Goal: Contribute content: Contribute content

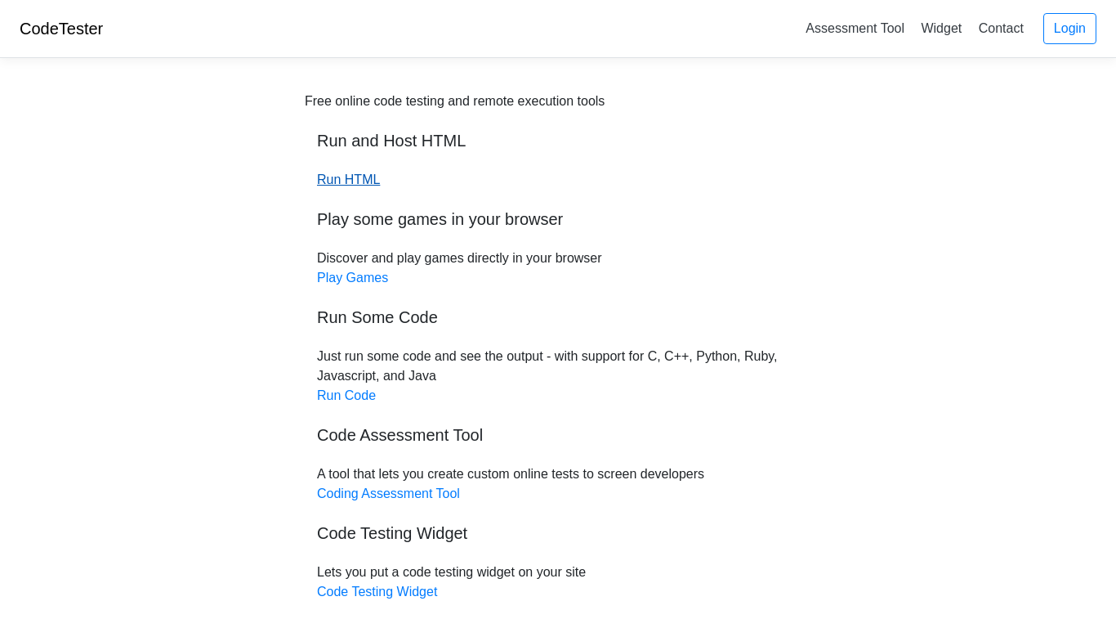
click at [350, 181] on link "Run HTML" at bounding box center [348, 179] width 63 height 14
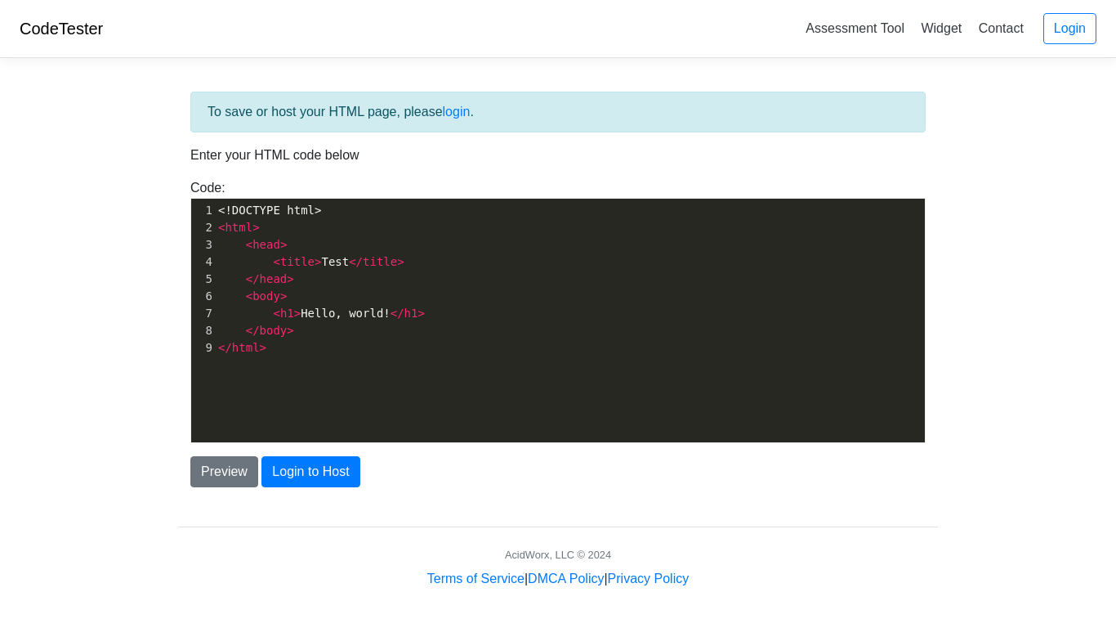
scroll to position [6, 0]
click at [365, 228] on pre "< html >" at bounding box center [570, 227] width 710 height 17
type textarea "juhs====="
type textarea "your a idit"
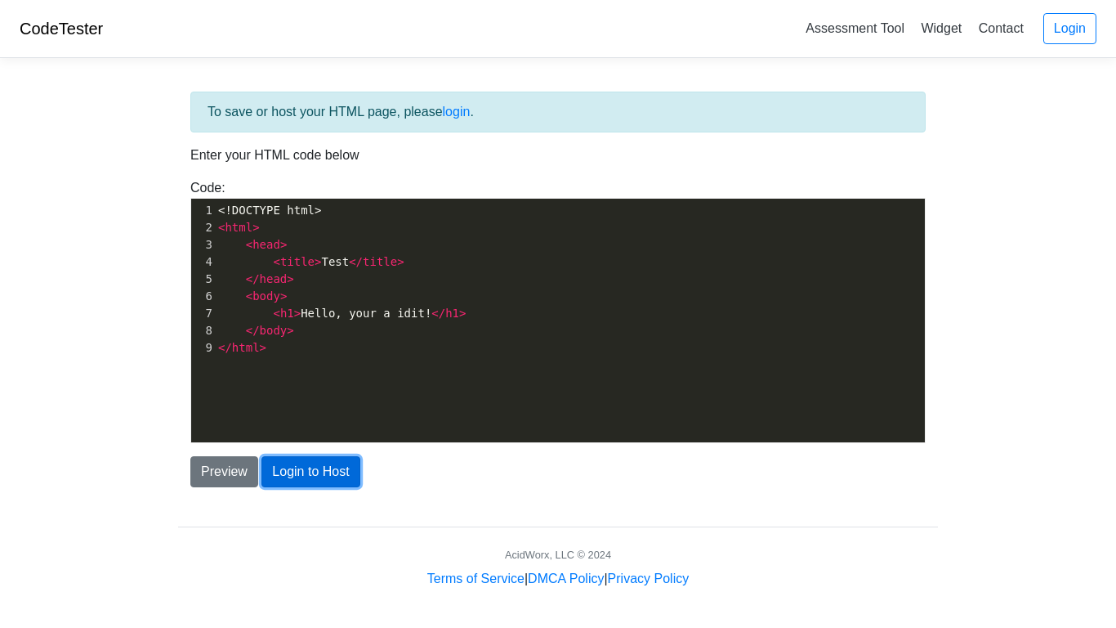
click at [296, 465] on button "Login to Host" at bounding box center [311, 471] width 98 height 31
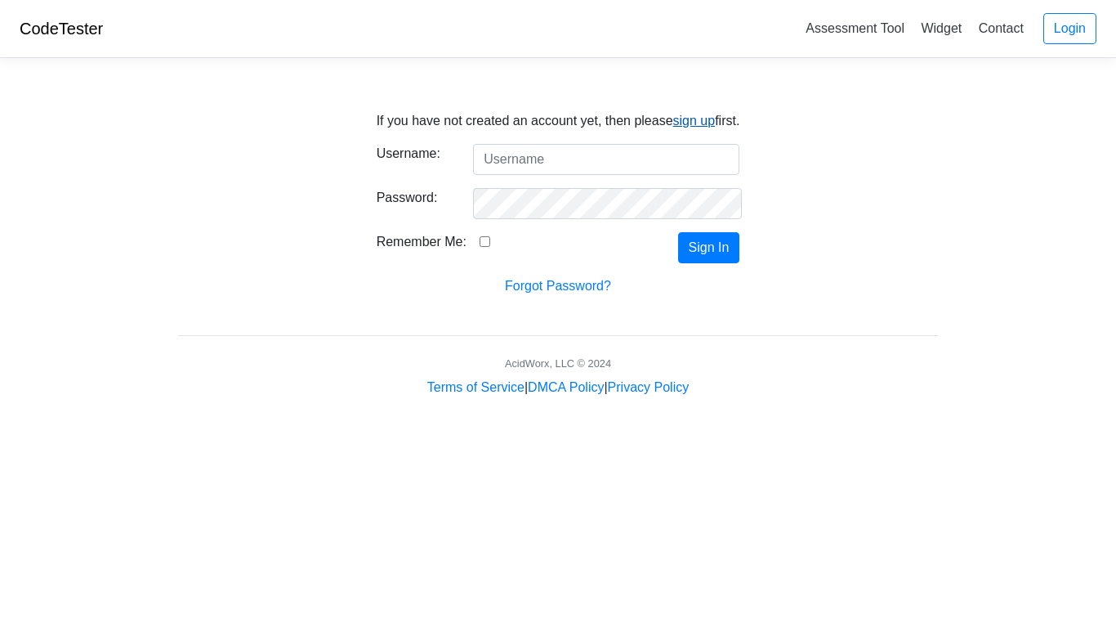
click at [682, 120] on link "sign up" at bounding box center [694, 121] width 43 height 14
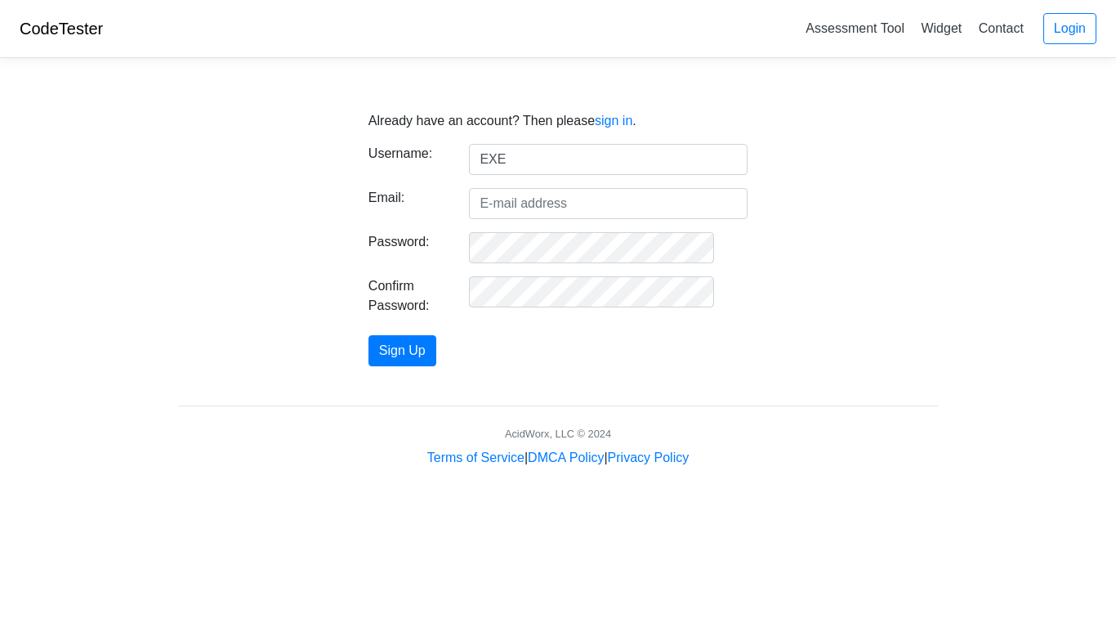
type input "EXE"
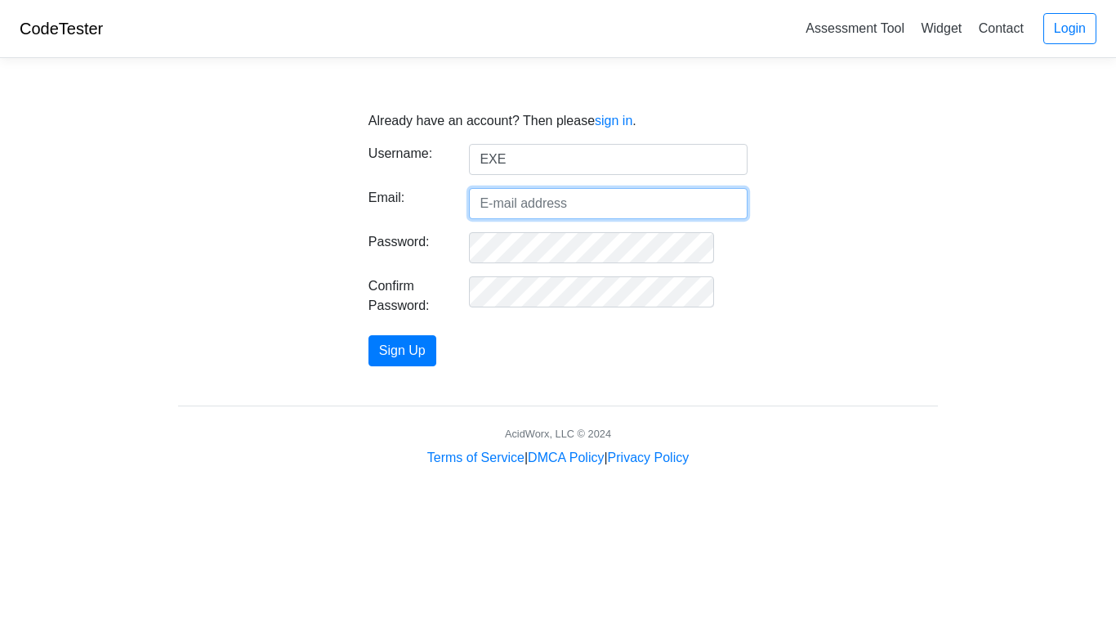
click at [677, 189] on input "Email:" at bounding box center [608, 203] width 279 height 31
type input "EXEKINGNEVERGIVEUP@gamil.com"
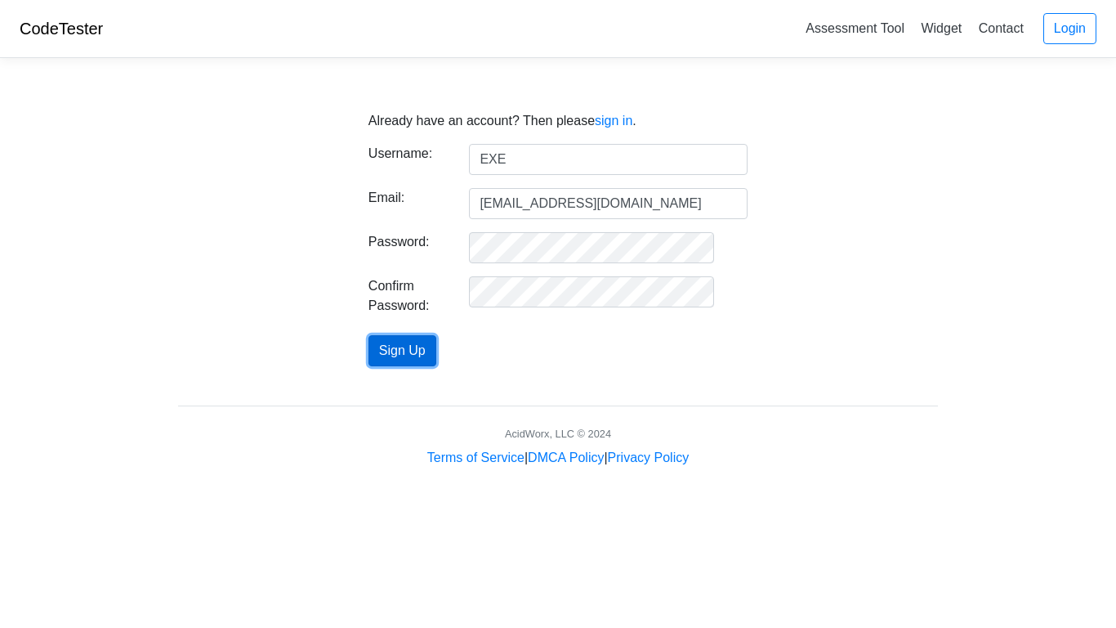
click at [418, 348] on button "Sign Up" at bounding box center [403, 350] width 68 height 31
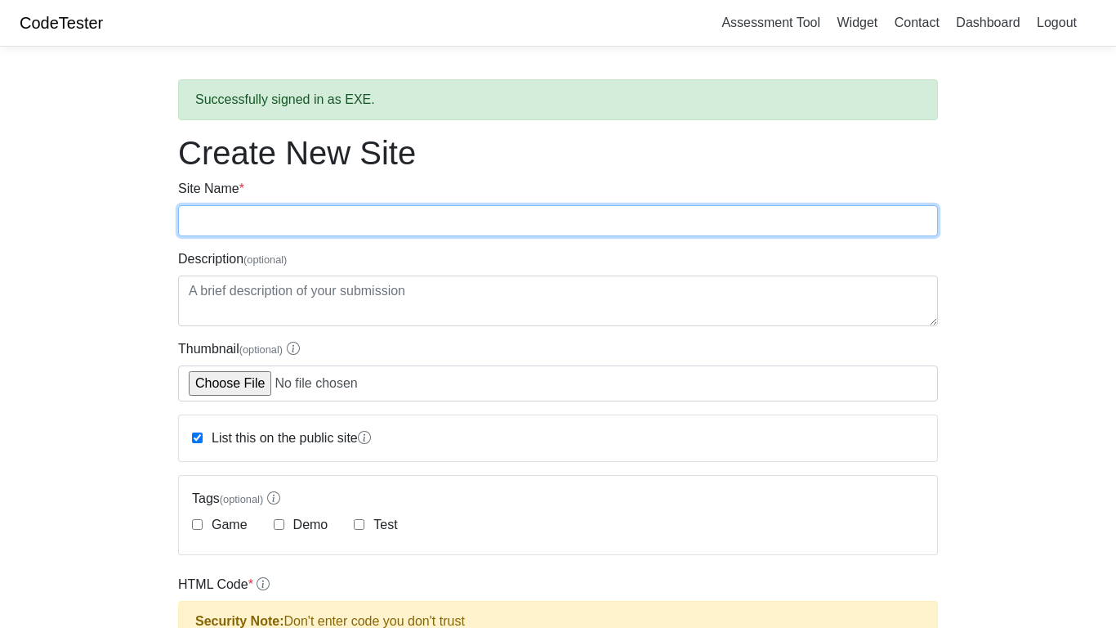
click at [390, 231] on input "Site Name *" at bounding box center [558, 220] width 760 height 31
type input "TESTER CODE"
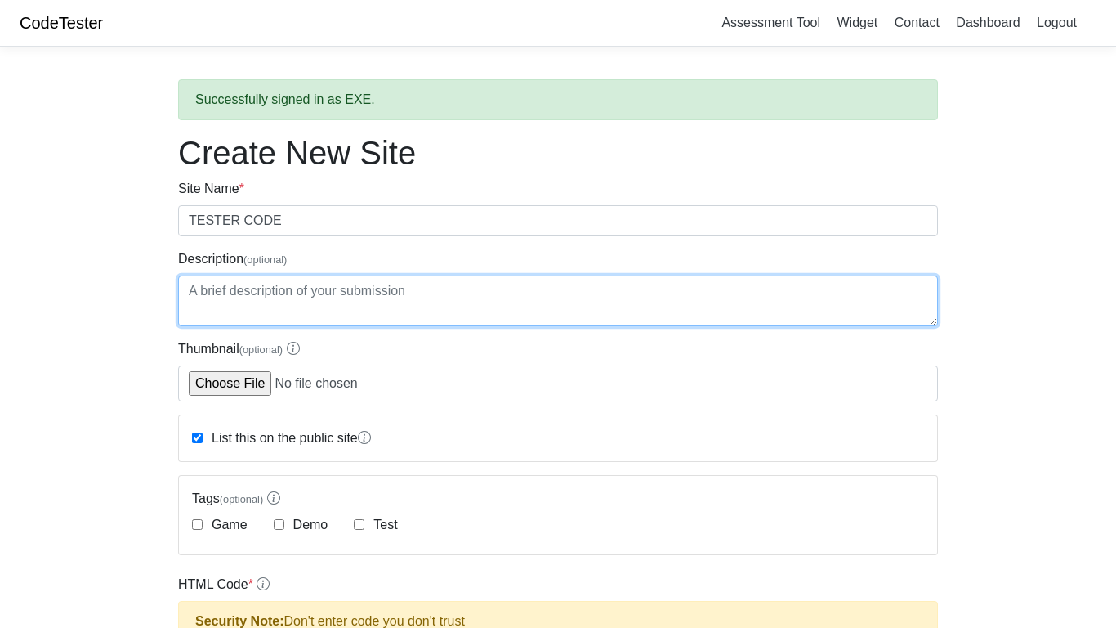
click at [290, 320] on textarea "Description (optional)" at bounding box center [558, 300] width 760 height 51
type textarea "b"
type textarea "in bate"
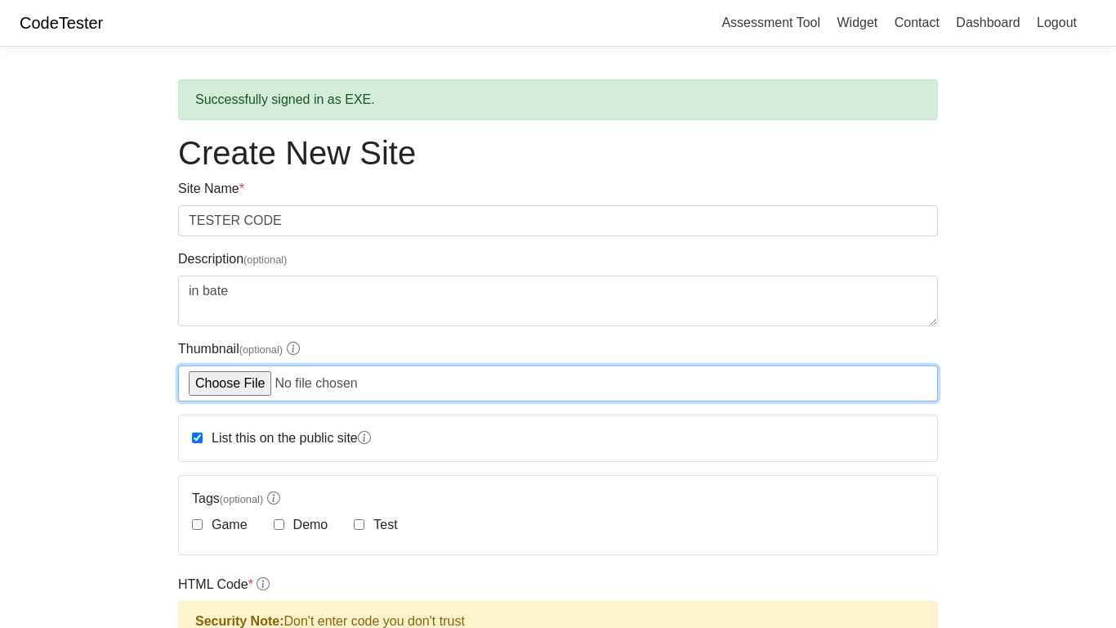
click at [287, 380] on input "Thumbnail (optional)" at bounding box center [558, 383] width 760 height 36
type input "C:\fakepath\Screenshot 2025-10-01 4.47.35 PM.png"
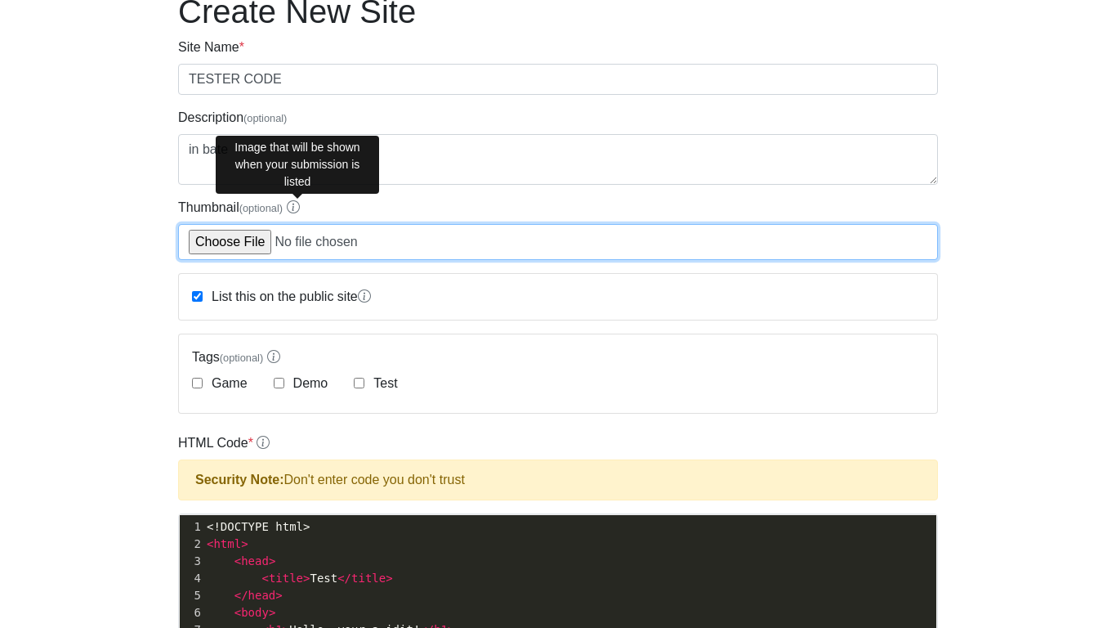
scroll to position [145, 0]
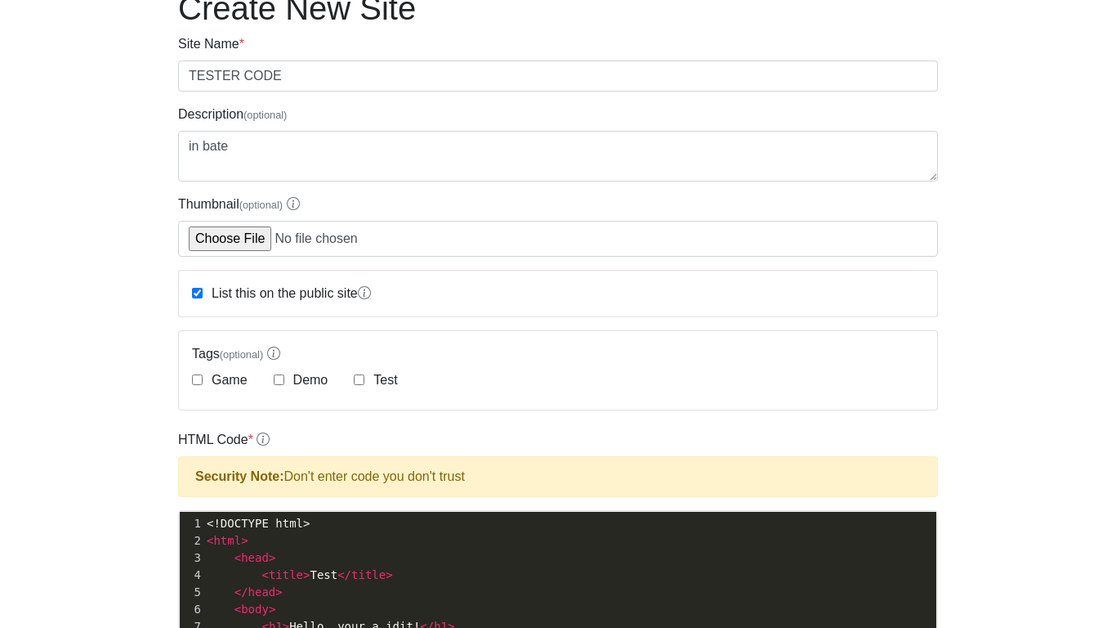
click at [284, 379] on div "Demo" at bounding box center [301, 380] width 55 height 20
click at [362, 384] on div "Test" at bounding box center [375, 380] width 43 height 20
click at [356, 378] on input "Test" at bounding box center [359, 379] width 11 height 11
checkbox input "true"
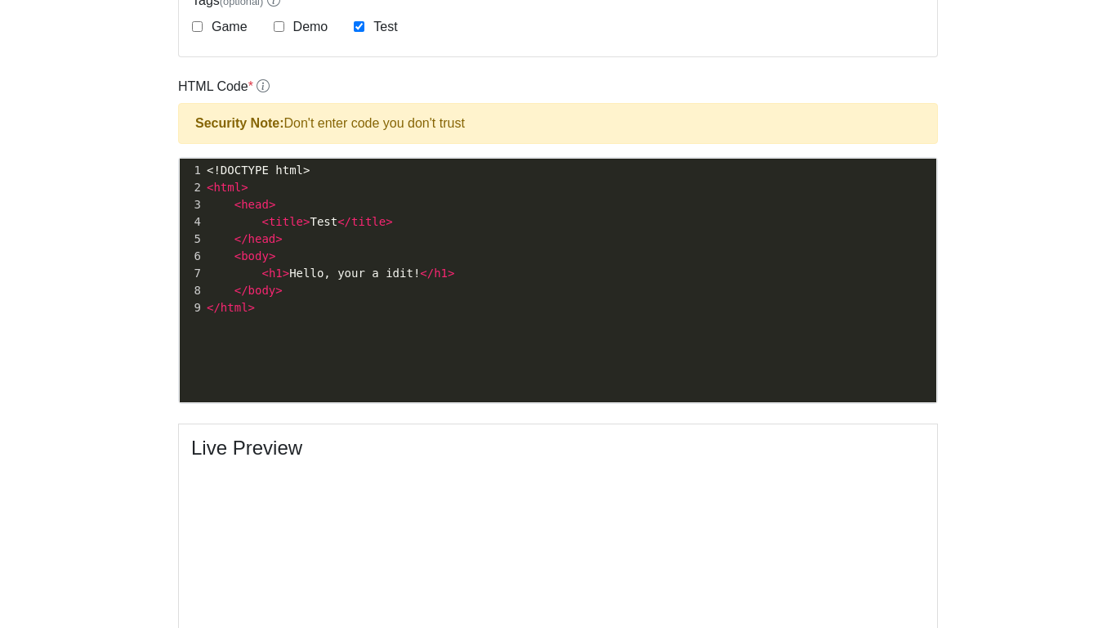
scroll to position [499, 0]
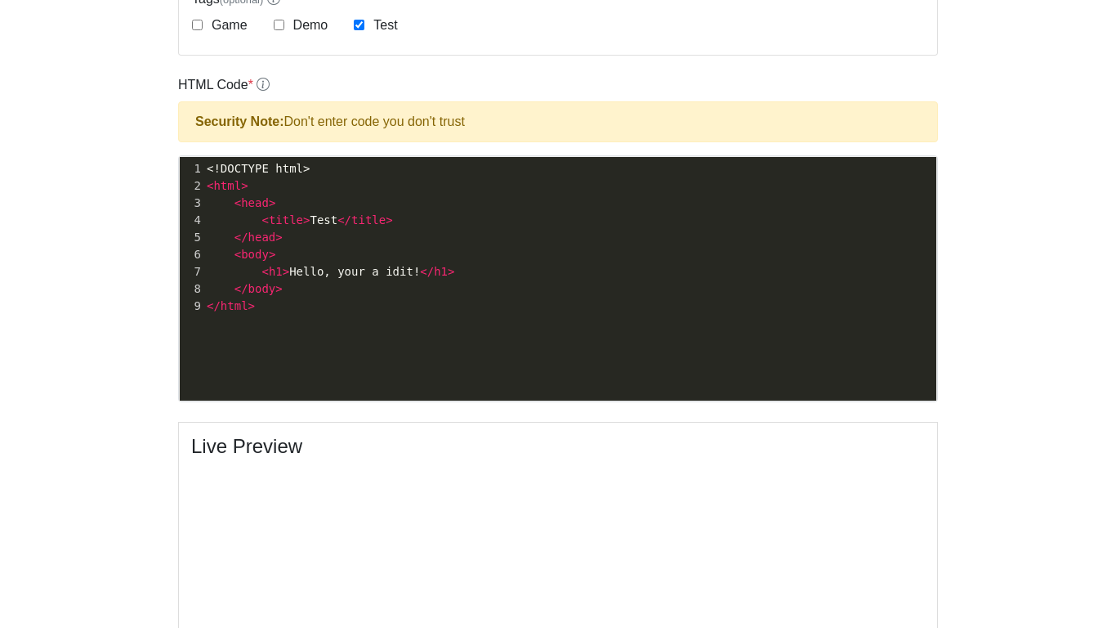
click at [400, 276] on span "< h1 > Hello, your a idit! </ h1 >" at bounding box center [331, 271] width 248 height 13
type textarea "i am floq"
type textarea "wey"
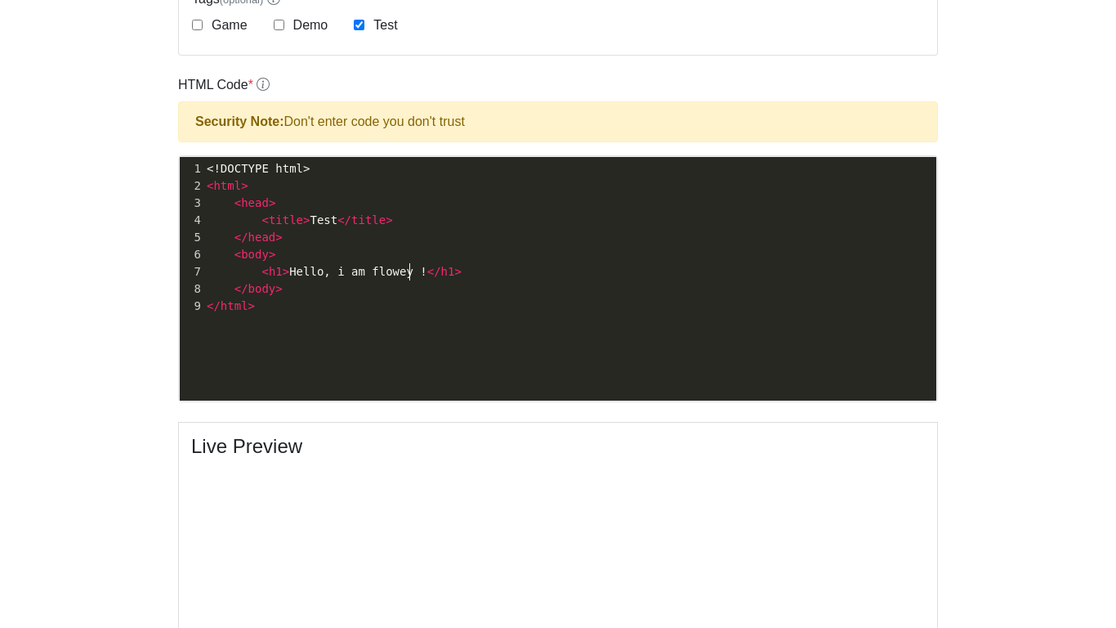
scroll to position [6, 25]
type textarea ", flowey the flower"
type textarea ">"
type textarea "?"
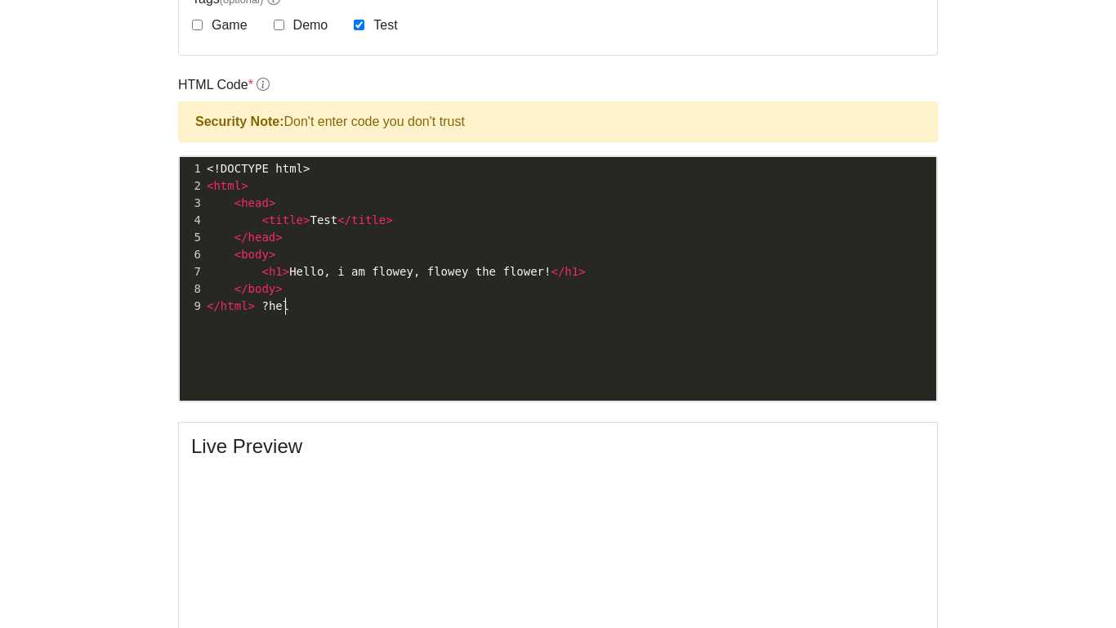
type textarea "?help"
type textarea "yooooooooo"
type textarea "u"
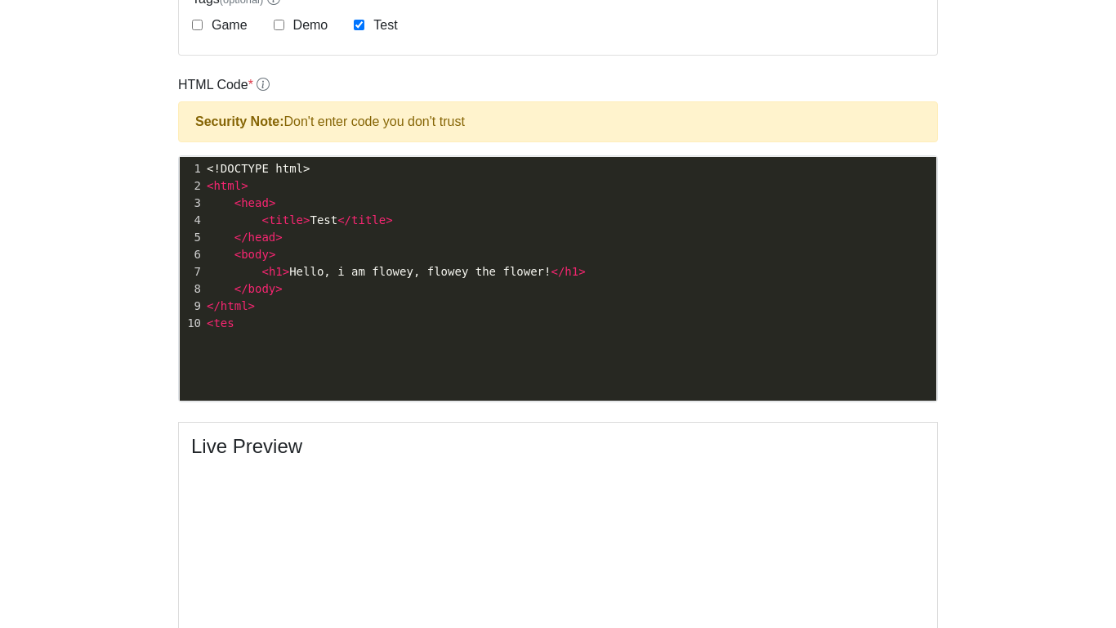
type textarea "<tesr"
type textarea "t"
type textarea "h1> hi wh"
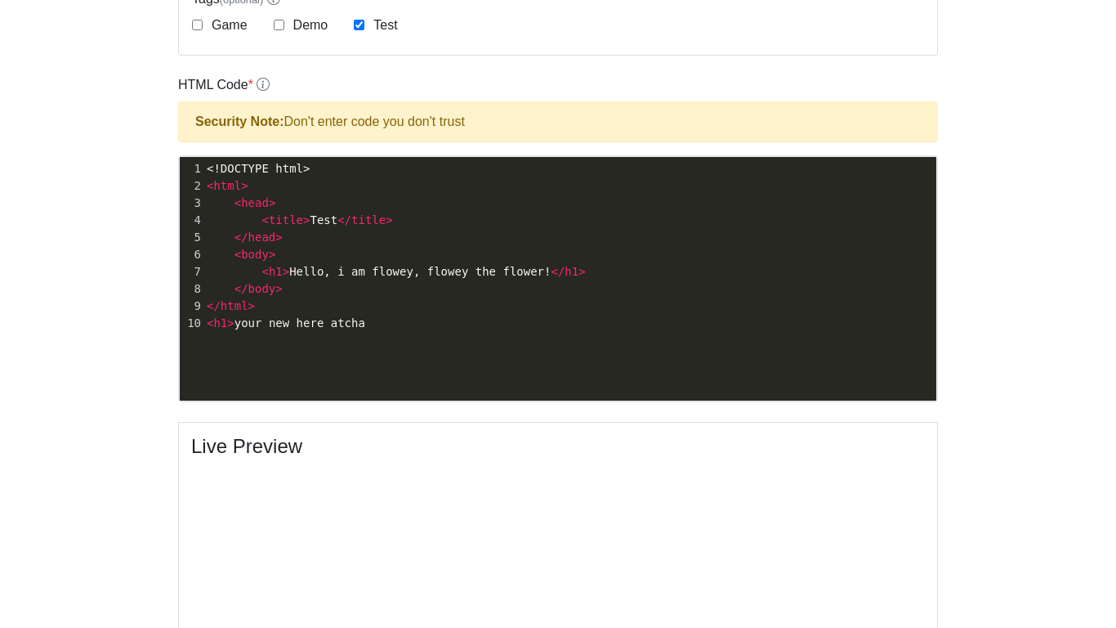
scroll to position [6, 130]
type textarea "your new here atcha well littlw"
type textarea "e old me will hell"
type textarea "p ye"
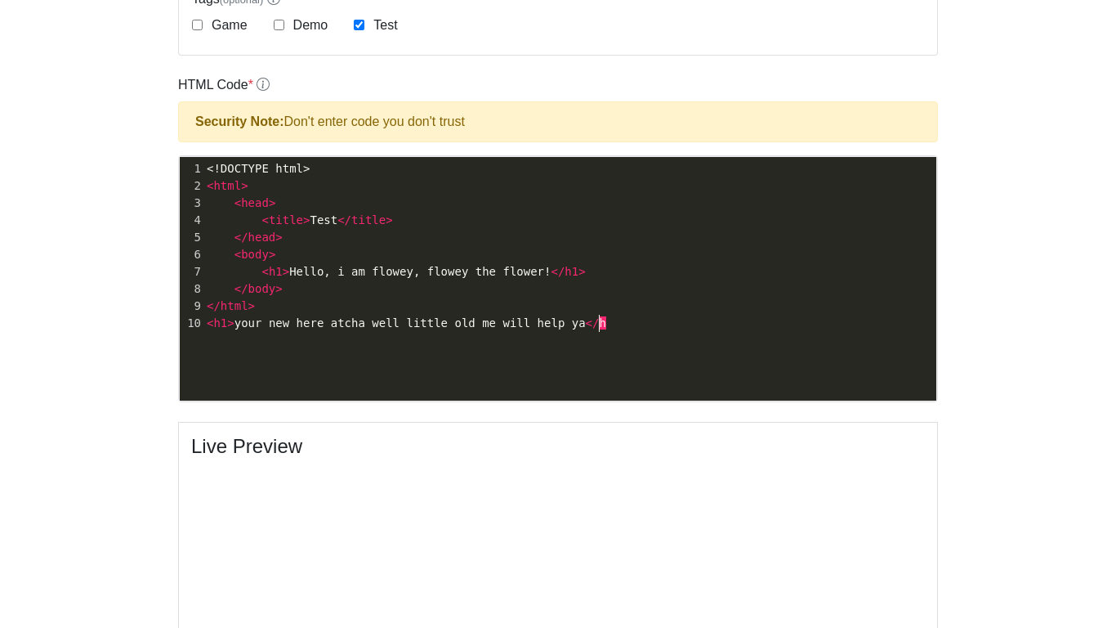
type textarea "a </h1"
type textarea "h1>"
click at [236, 30] on label "Game" at bounding box center [227, 26] width 39 height 20
click at [203, 30] on input "Game" at bounding box center [197, 25] width 11 height 11
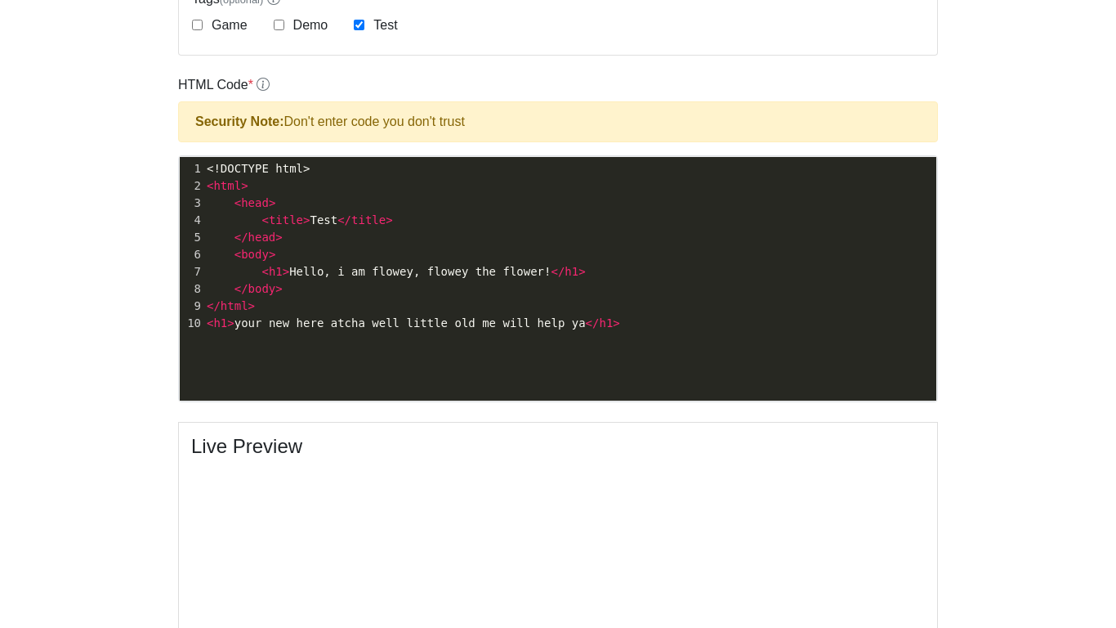
checkbox input "true"
click at [274, 33] on div "Demo" at bounding box center [301, 26] width 55 height 20
click at [284, 31] on div "Demo" at bounding box center [301, 26] width 55 height 20
click at [285, 24] on div "Demo" at bounding box center [301, 26] width 55 height 20
click at [278, 21] on input "Demo" at bounding box center [279, 25] width 11 height 11
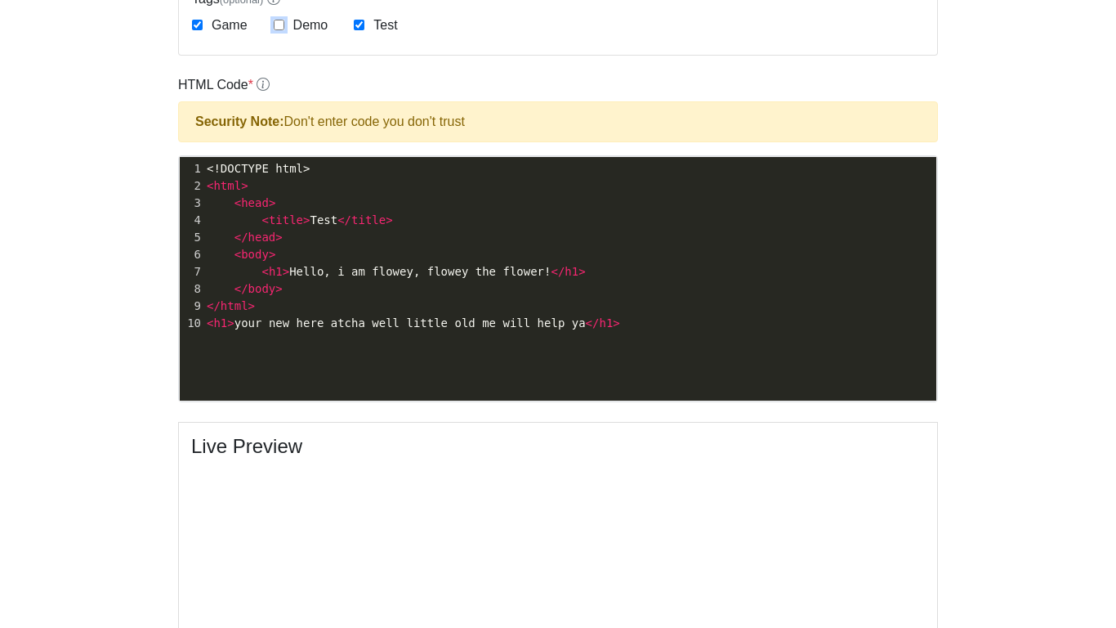
checkbox input "true"
click at [193, 28] on input "Game" at bounding box center [197, 25] width 11 height 11
checkbox input "false"
click at [278, 30] on div "Demo" at bounding box center [301, 26] width 55 height 20
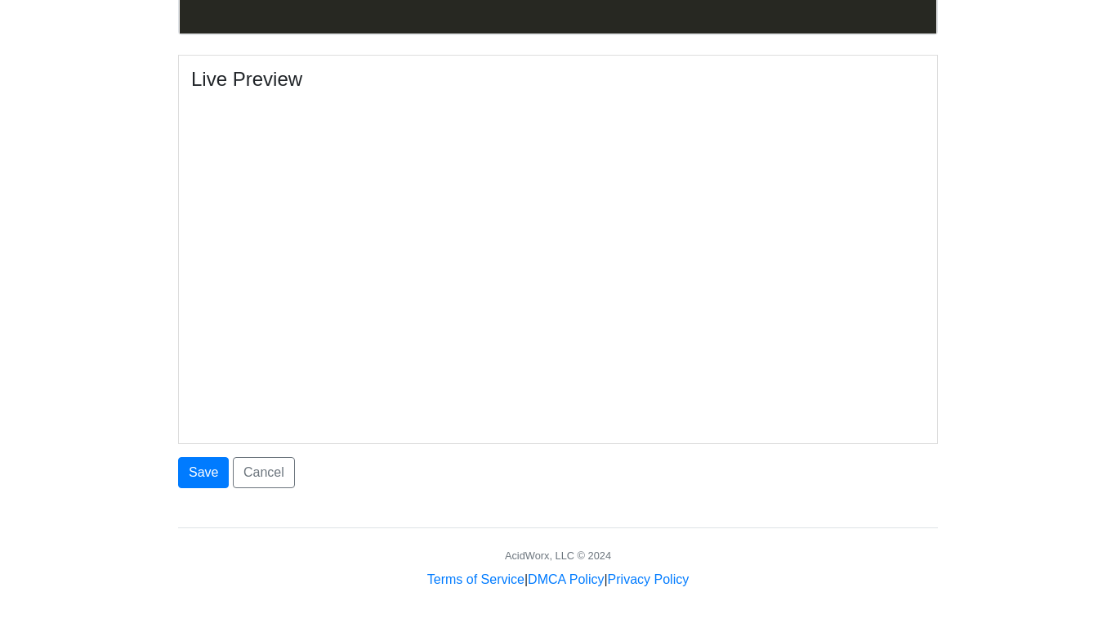
scroll to position [867, 0]
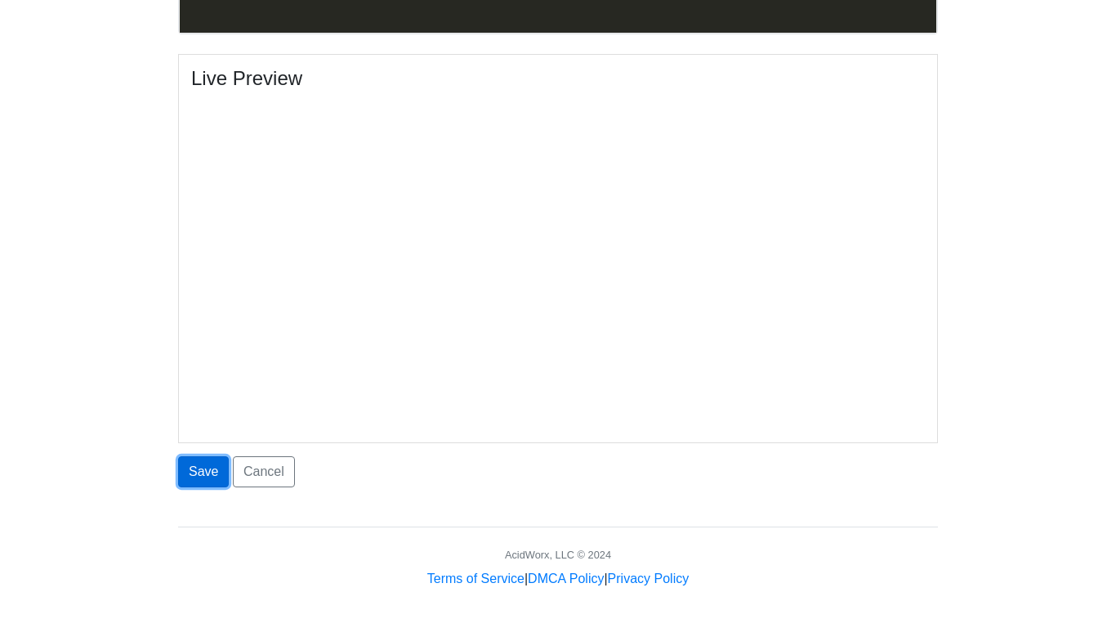
click at [186, 464] on button "Save" at bounding box center [203, 471] width 51 height 31
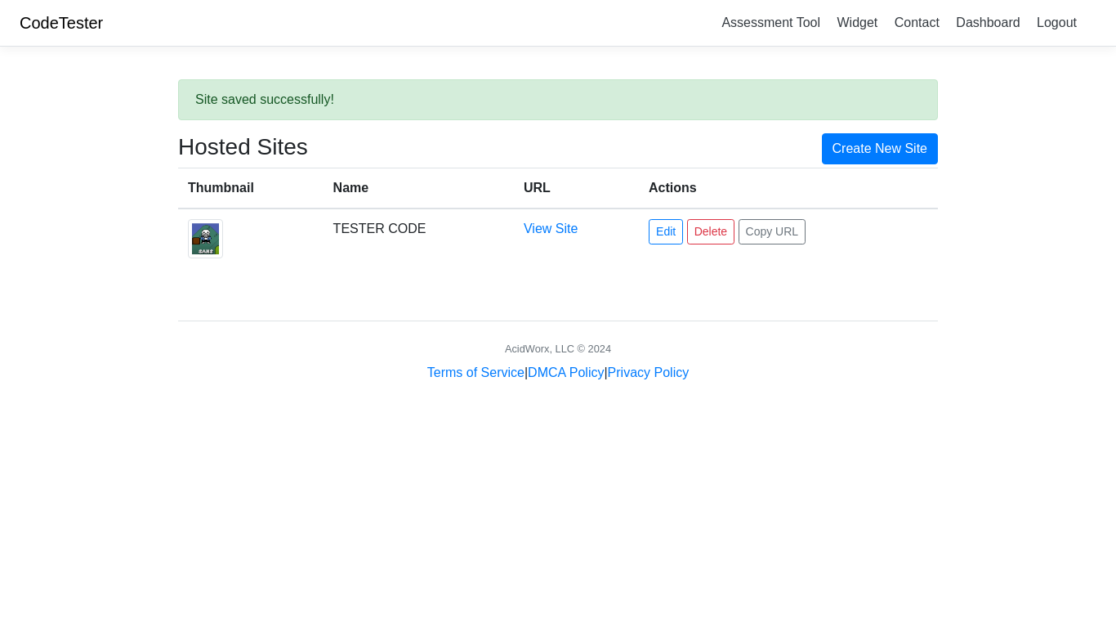
click at [378, 271] on div "Hosted Sites Create New Site Thumbnail Name URL Actions TESTER CODE View Site E…" at bounding box center [558, 207] width 785 height 148
drag, startPoint x: 312, startPoint y: 238, endPoint x: 381, endPoint y: 249, distance: 69.6
click at [381, 249] on tr "TESTER CODE View Site Edit Delete Copy URL" at bounding box center [558, 238] width 760 height 60
click at [617, 213] on td "View Site" at bounding box center [576, 238] width 125 height 60
click at [553, 228] on link "View Site" at bounding box center [551, 228] width 54 height 14
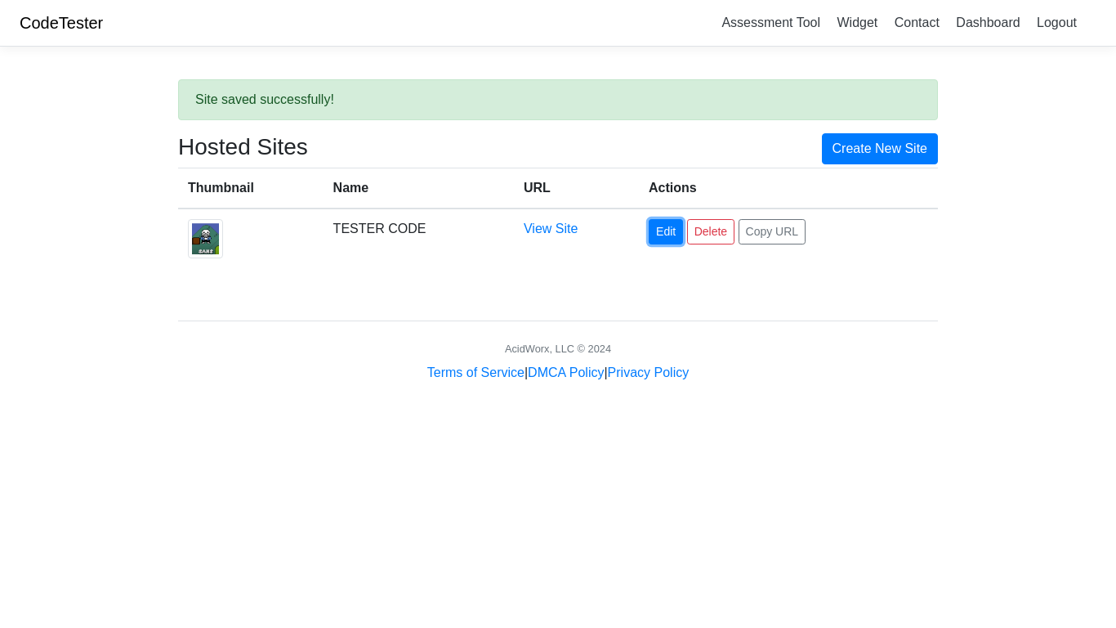
click at [658, 232] on link "Edit" at bounding box center [666, 231] width 34 height 25
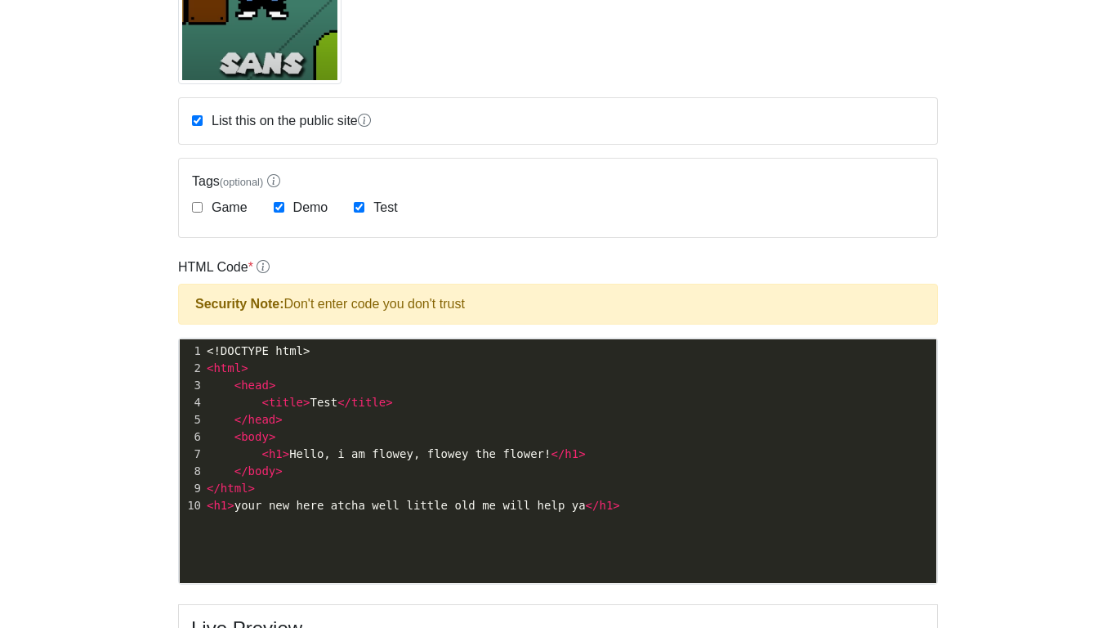
scroll to position [1006, 0]
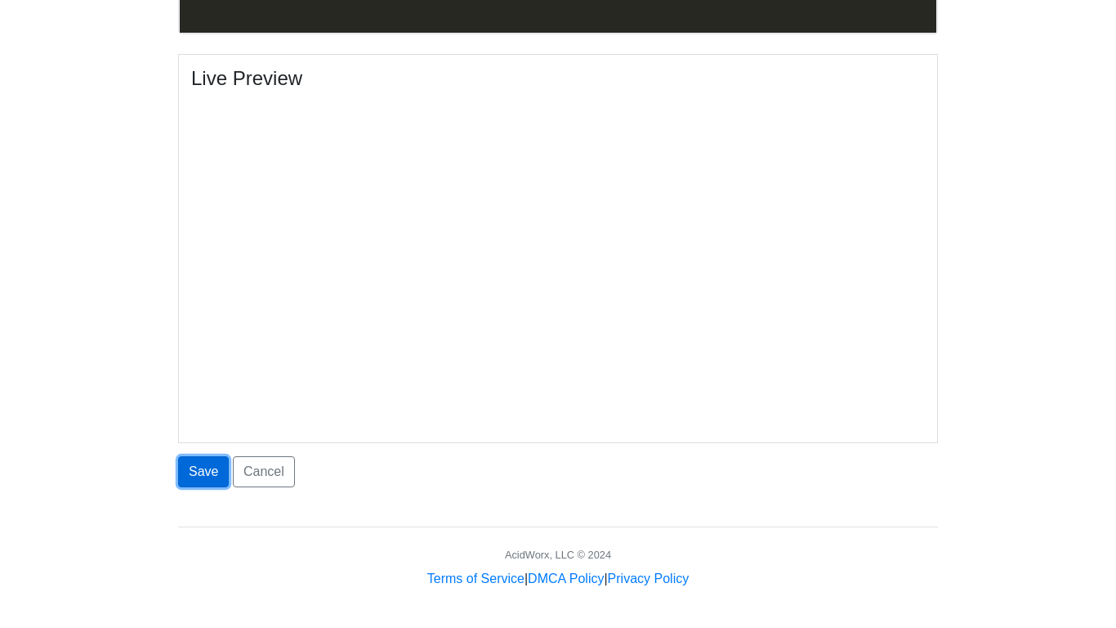
click at [205, 481] on button "Save" at bounding box center [203, 471] width 51 height 31
